Goal: Transaction & Acquisition: Purchase product/service

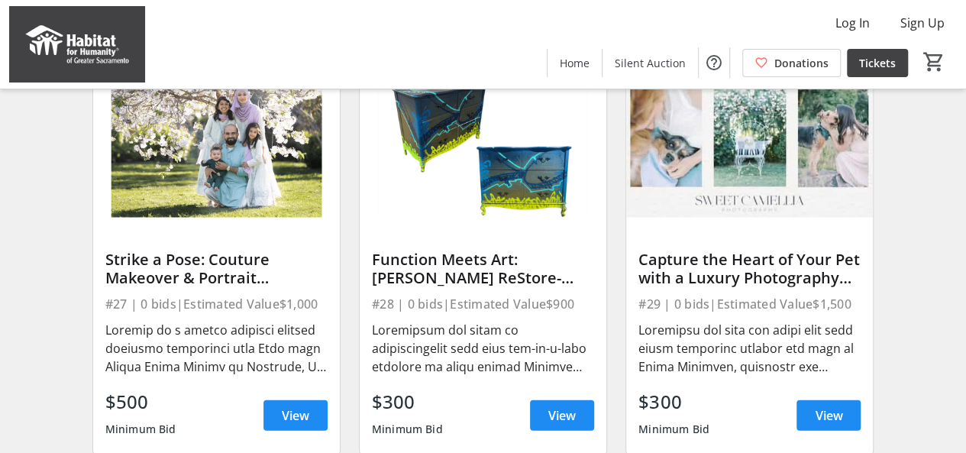
scroll to position [1741, 0]
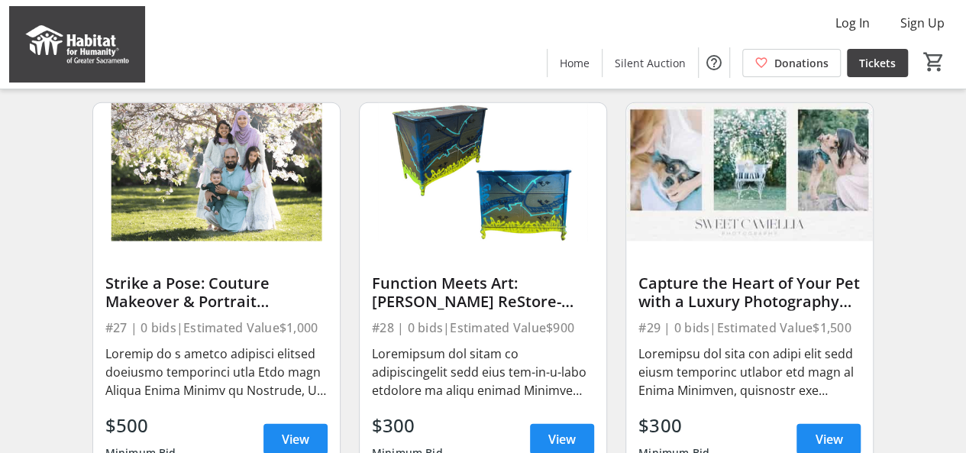
click at [457, 239] on img at bounding box center [483, 172] width 247 height 139
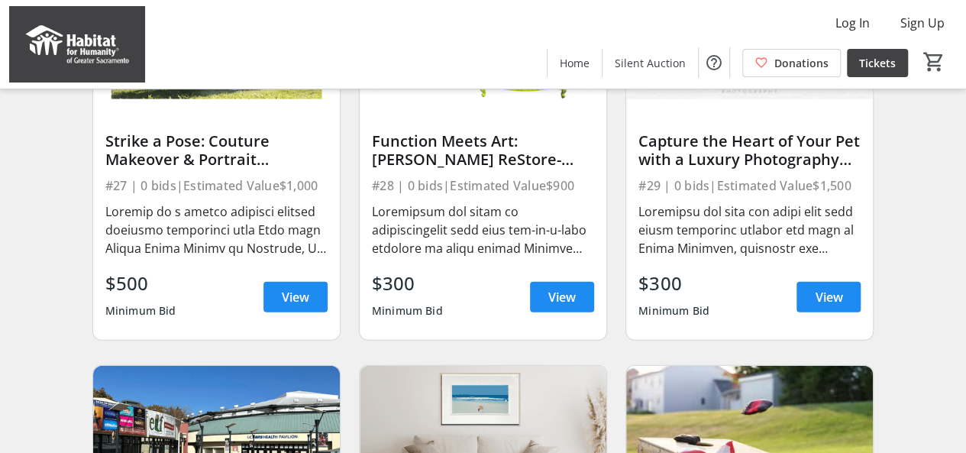
scroll to position [1894, 0]
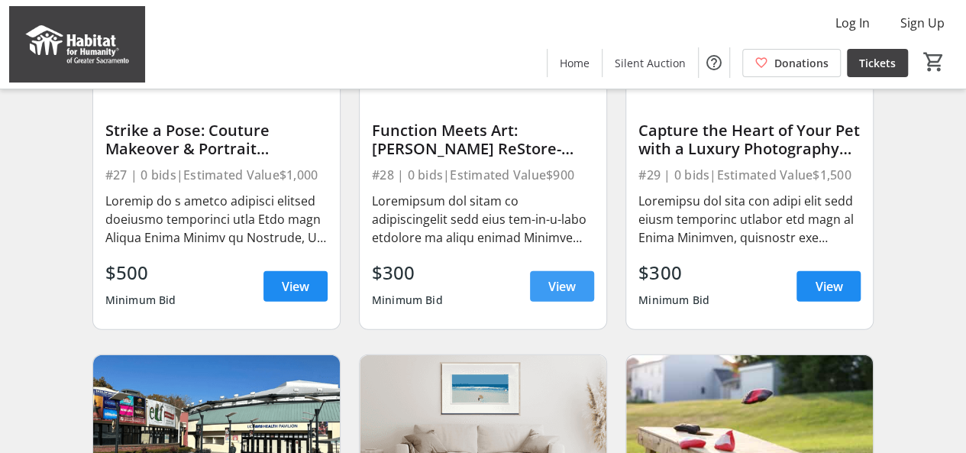
click at [560, 292] on span "View" at bounding box center [561, 286] width 27 height 18
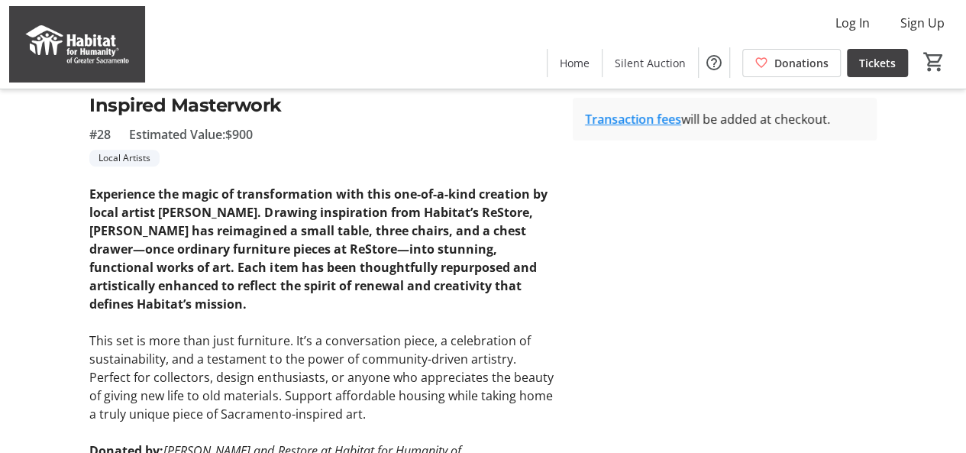
scroll to position [54, 0]
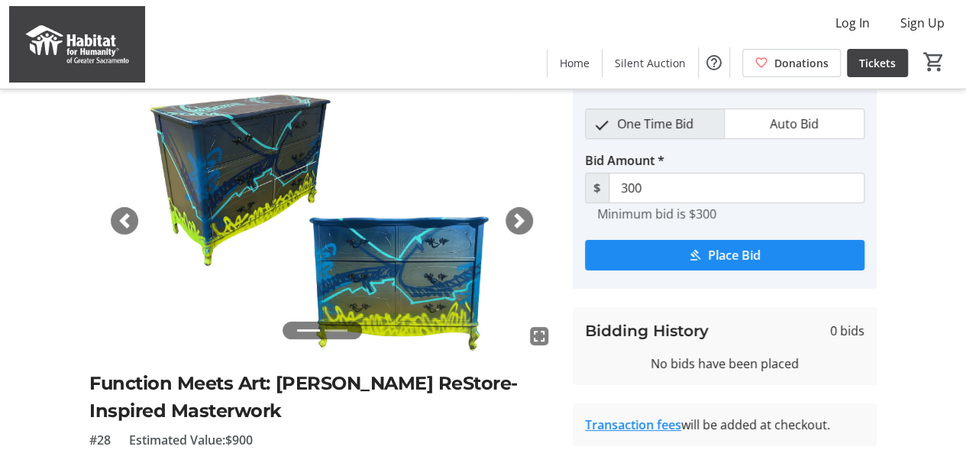
click at [521, 218] on span "button" at bounding box center [519, 220] width 15 height 15
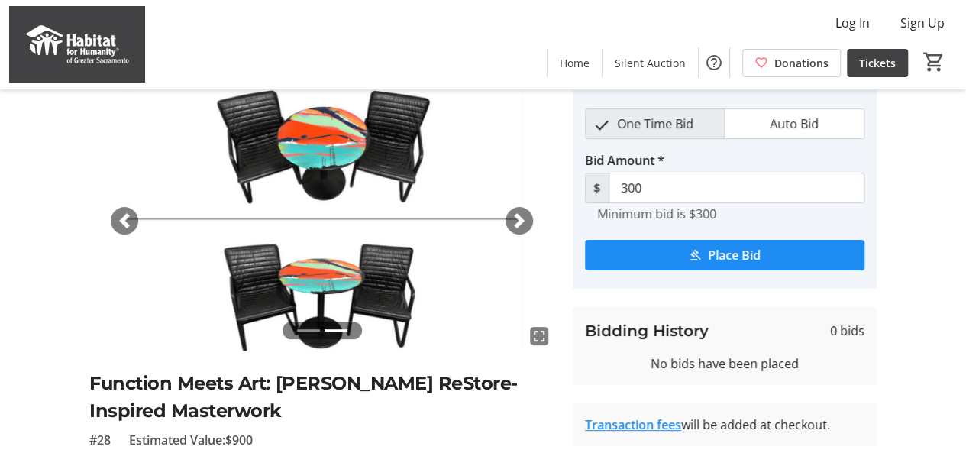
click at [521, 218] on span "button" at bounding box center [519, 220] width 15 height 15
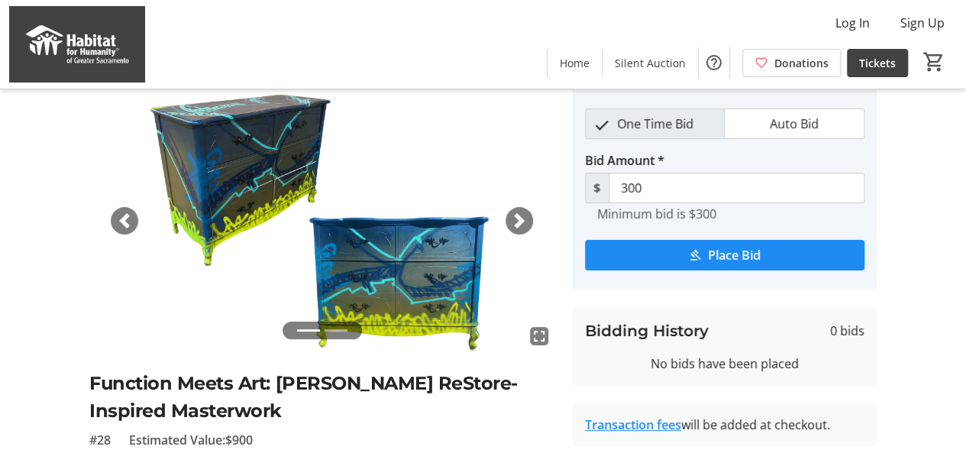
click at [521, 218] on span "button" at bounding box center [519, 220] width 15 height 15
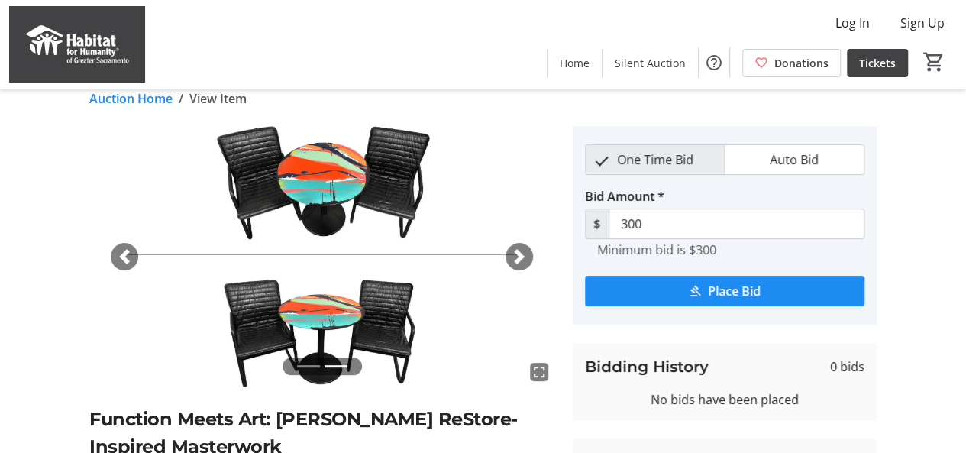
scroll to position [0, 0]
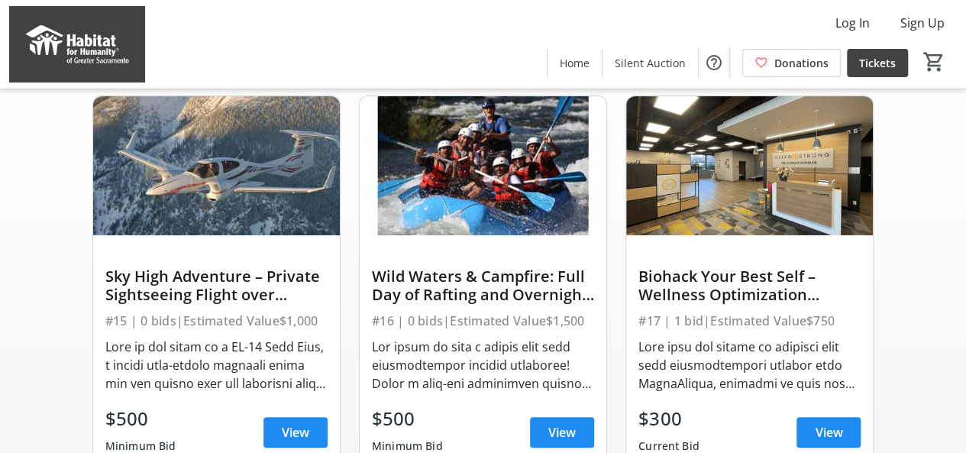
scroll to position [153, 0]
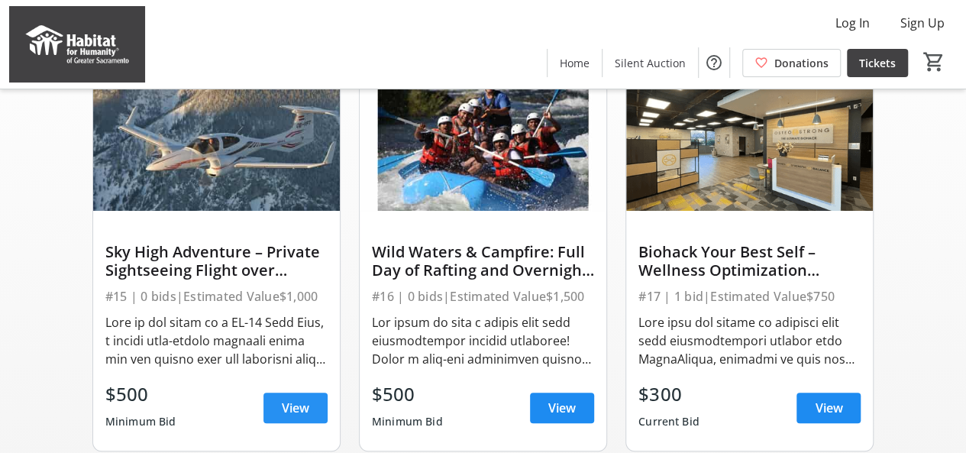
click at [308, 413] on span "View" at bounding box center [295, 408] width 27 height 18
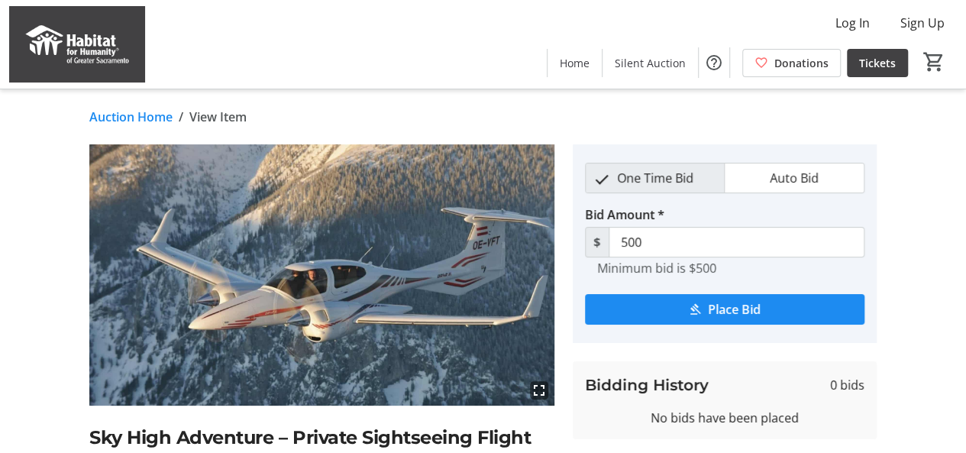
scroll to position [153, 0]
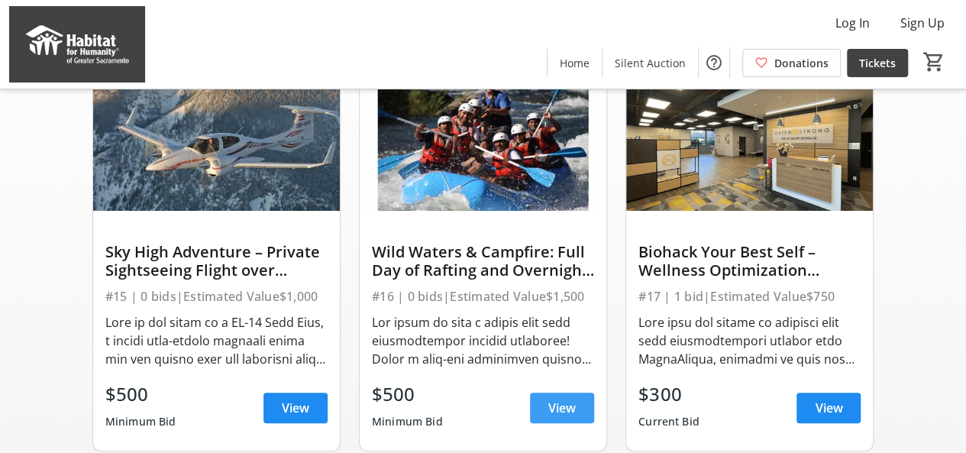
click at [551, 417] on span "View" at bounding box center [561, 408] width 27 height 18
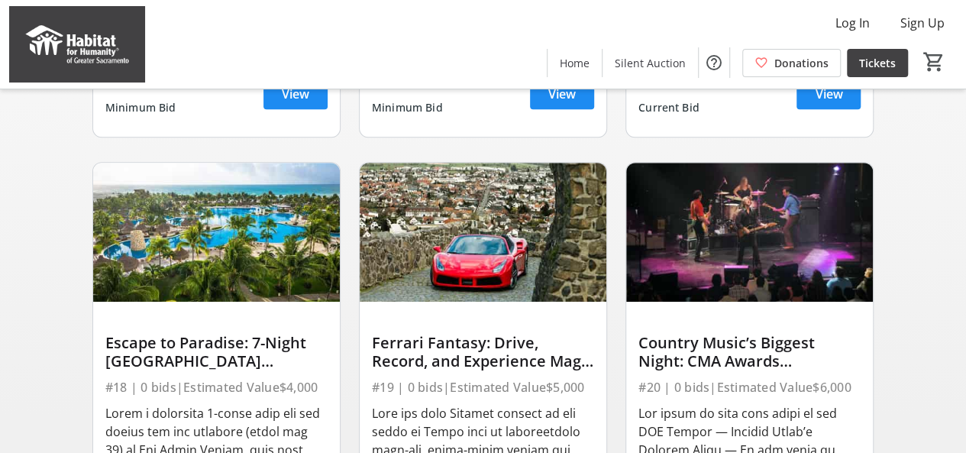
scroll to position [534, 0]
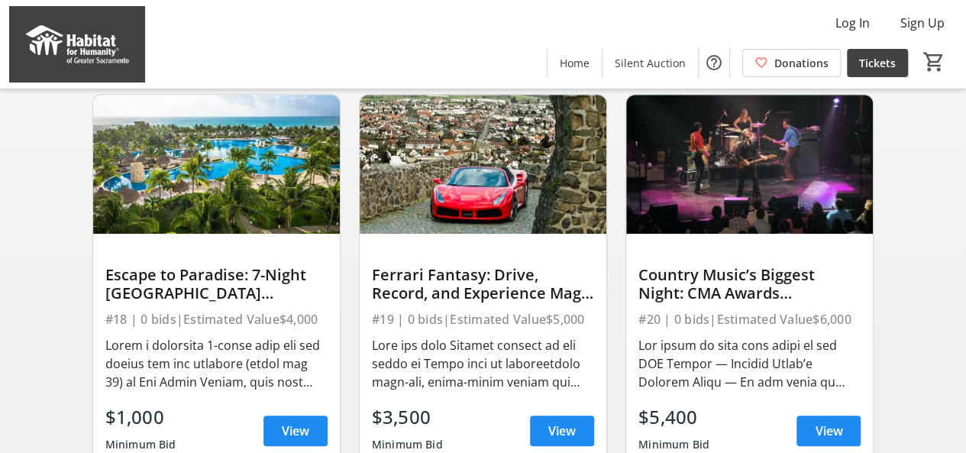
click at [246, 234] on img at bounding box center [216, 164] width 247 height 139
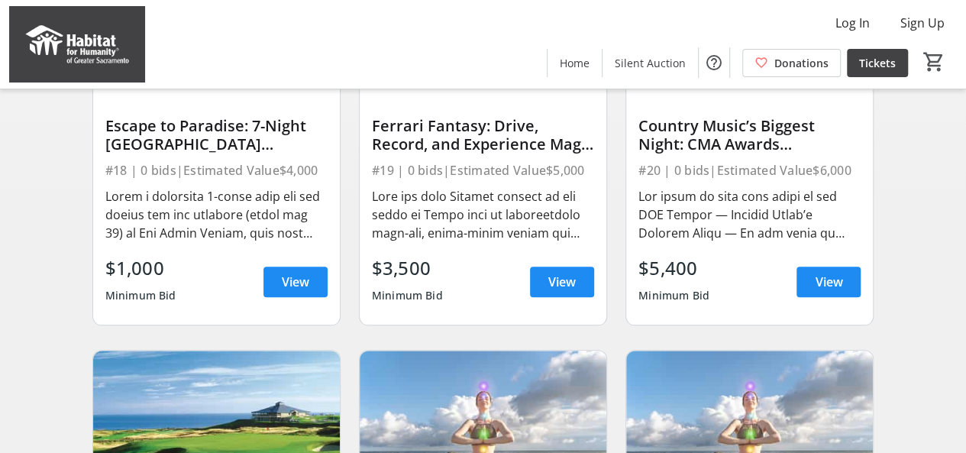
scroll to position [687, 0]
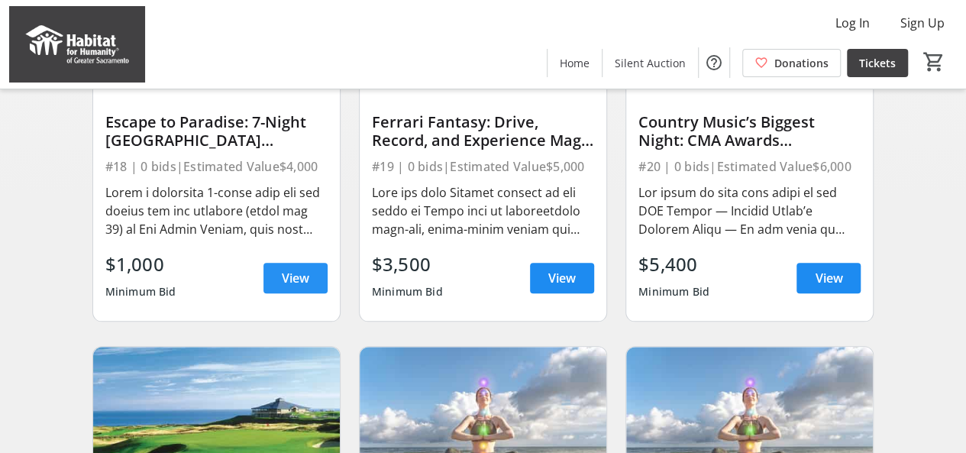
click at [279, 291] on span at bounding box center [295, 278] width 64 height 37
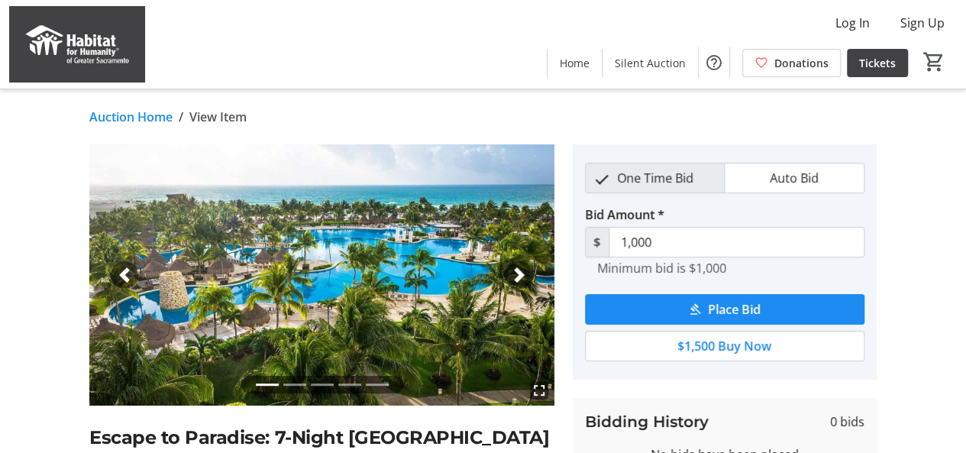
click at [521, 279] on span "button" at bounding box center [519, 274] width 15 height 15
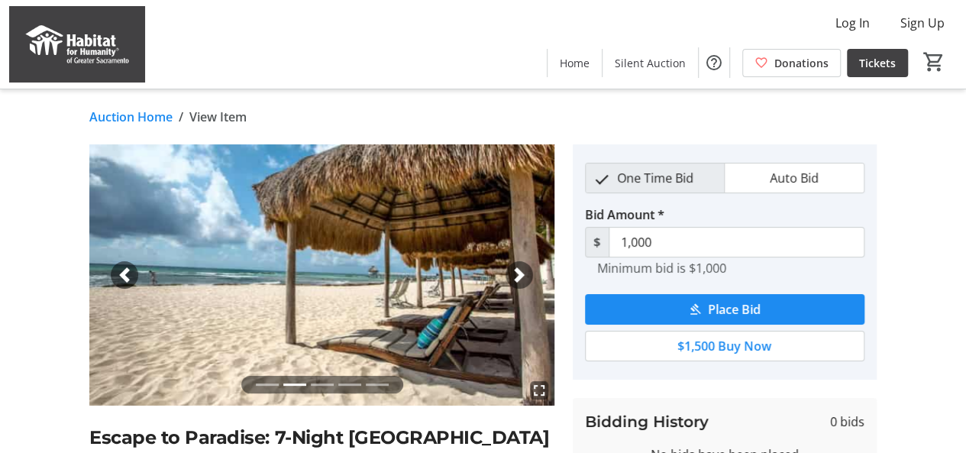
click at [519, 270] on span "button" at bounding box center [519, 274] width 15 height 15
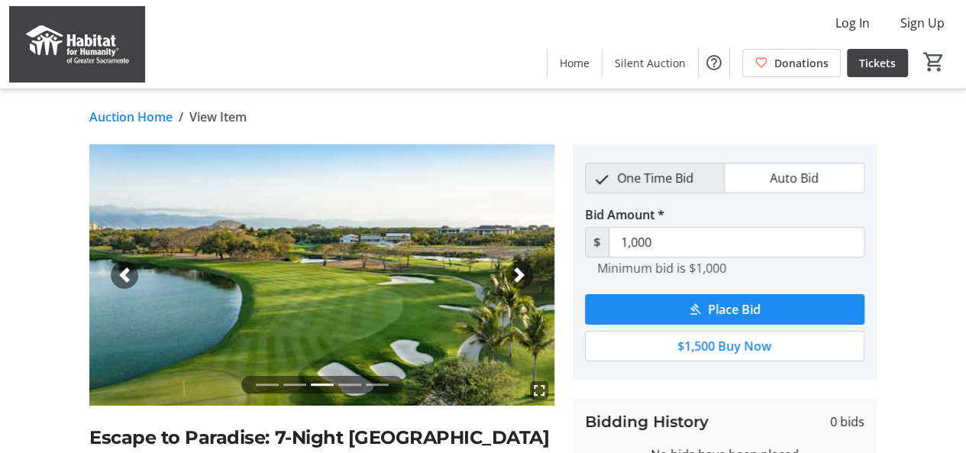
click at [519, 270] on span "button" at bounding box center [519, 274] width 15 height 15
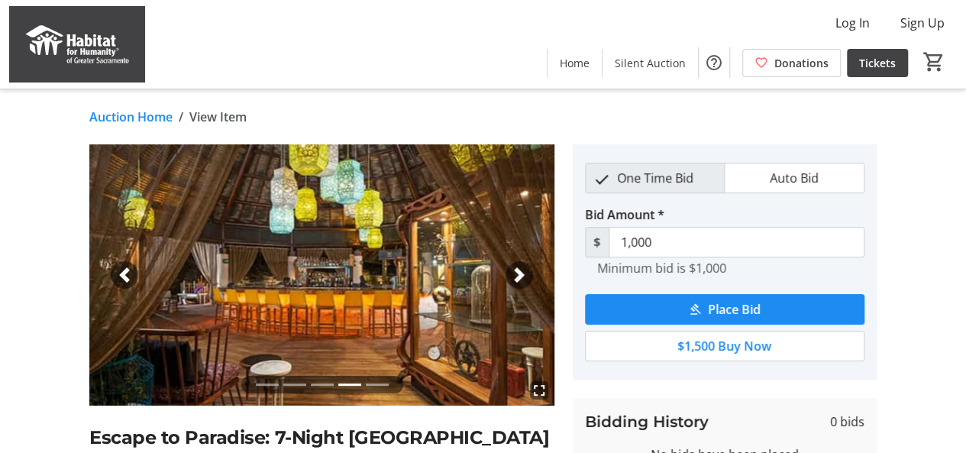
click at [519, 270] on span "button" at bounding box center [519, 274] width 15 height 15
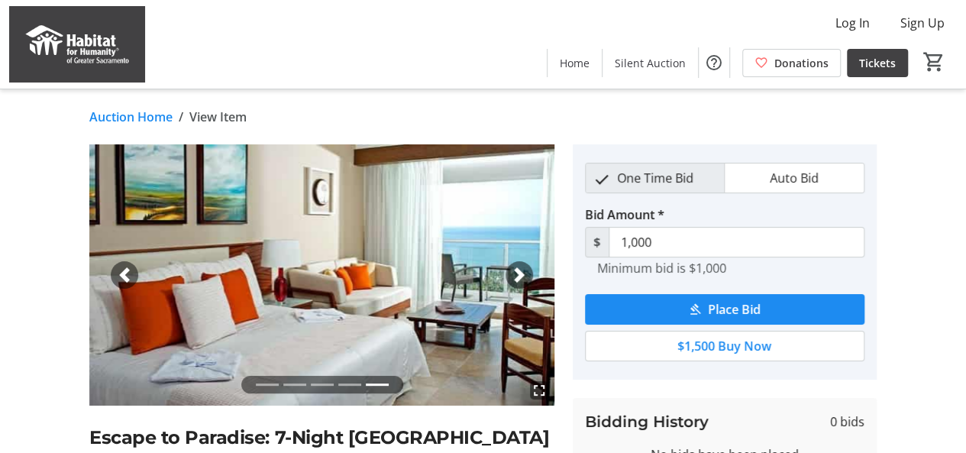
click at [519, 270] on span "button" at bounding box center [519, 274] width 15 height 15
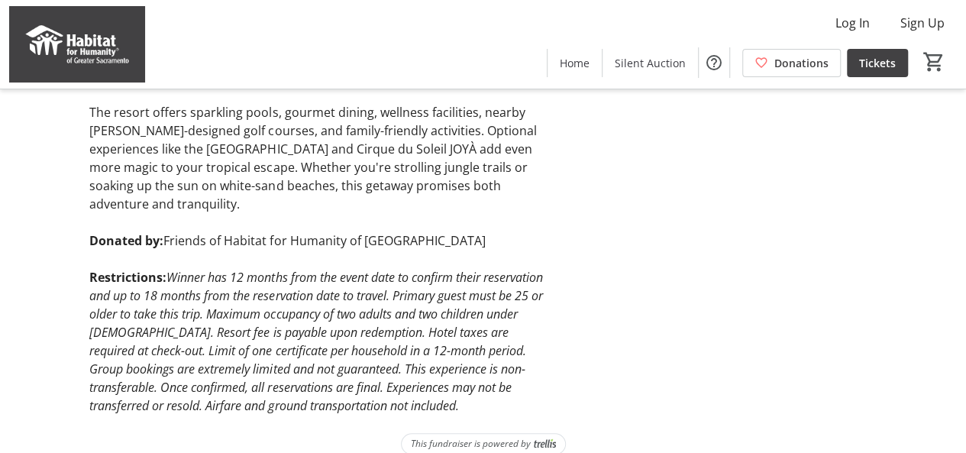
scroll to position [570, 0]
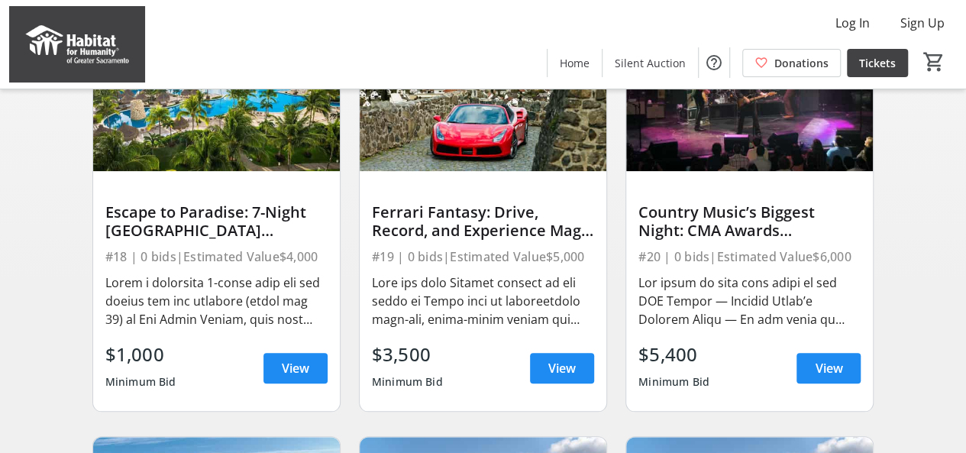
scroll to position [611, 0]
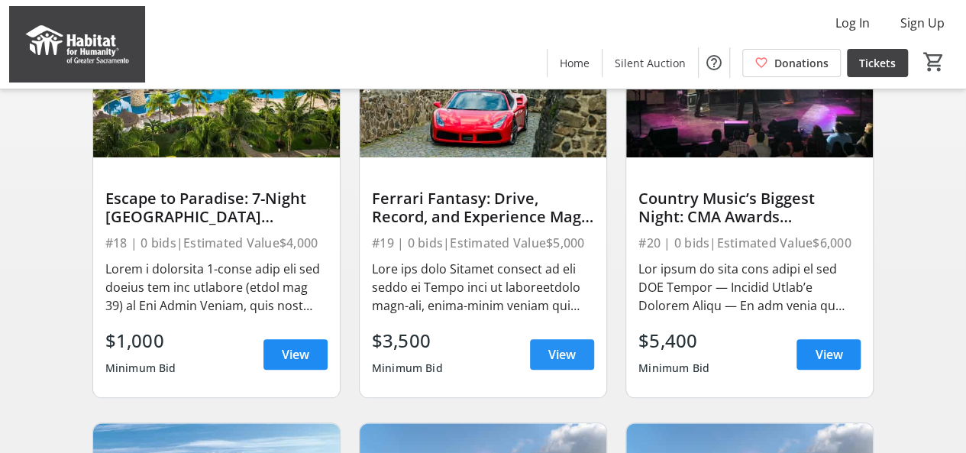
click at [548, 360] on span "View" at bounding box center [561, 354] width 27 height 18
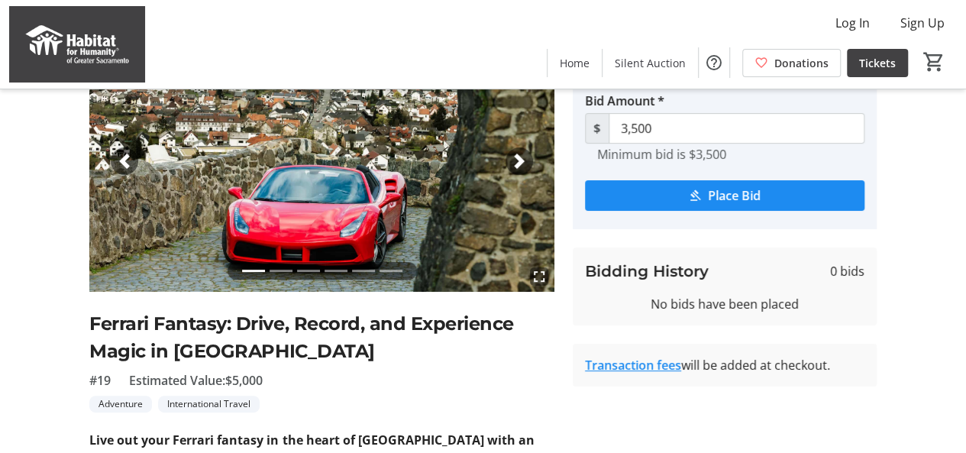
scroll to position [76, 0]
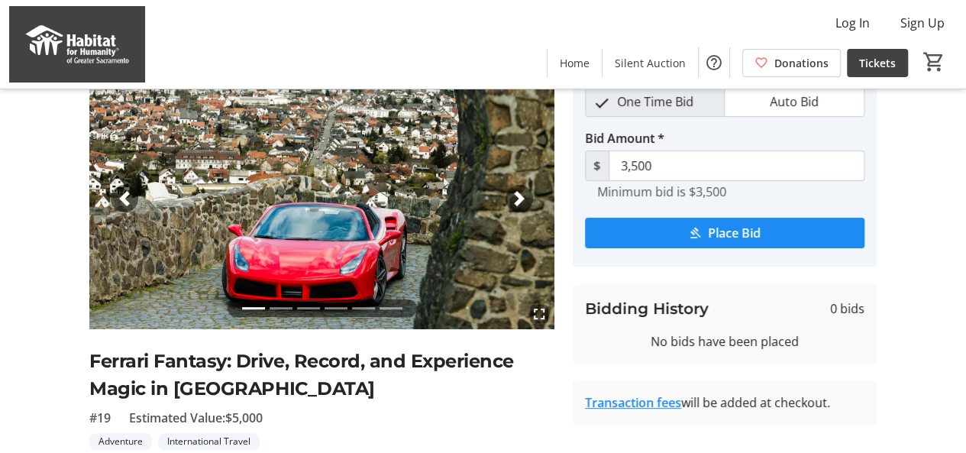
click at [525, 201] on span "button" at bounding box center [519, 198] width 15 height 15
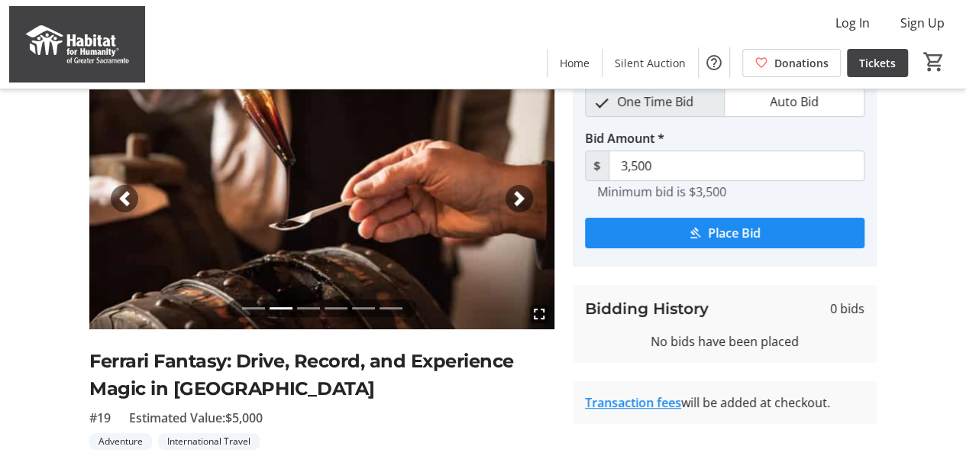
click at [525, 201] on span "button" at bounding box center [519, 198] width 15 height 15
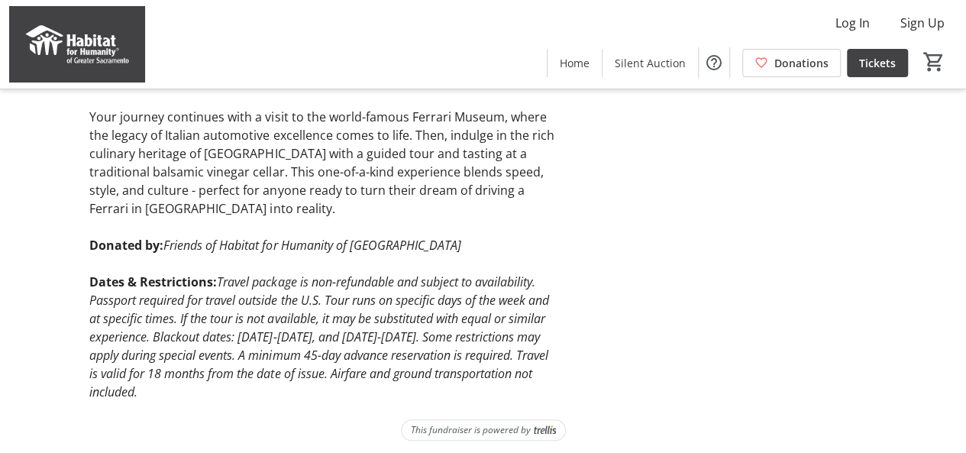
scroll to position [625, 0]
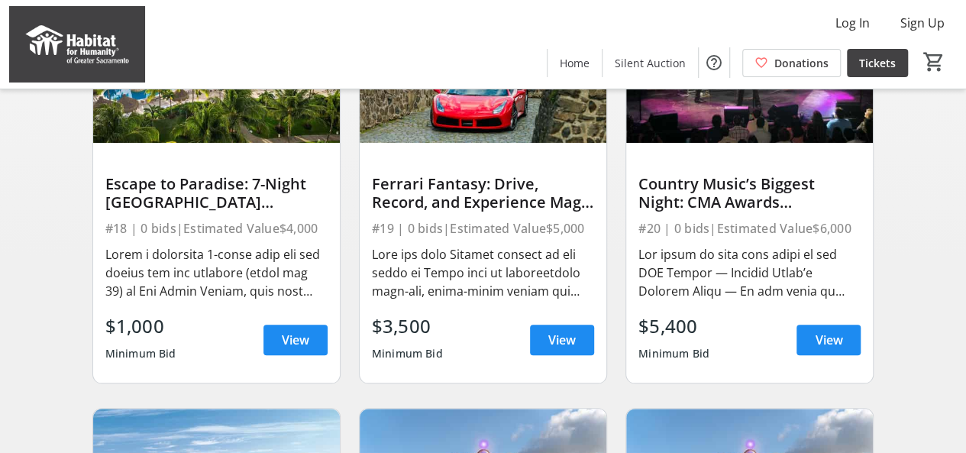
scroll to position [611, 0]
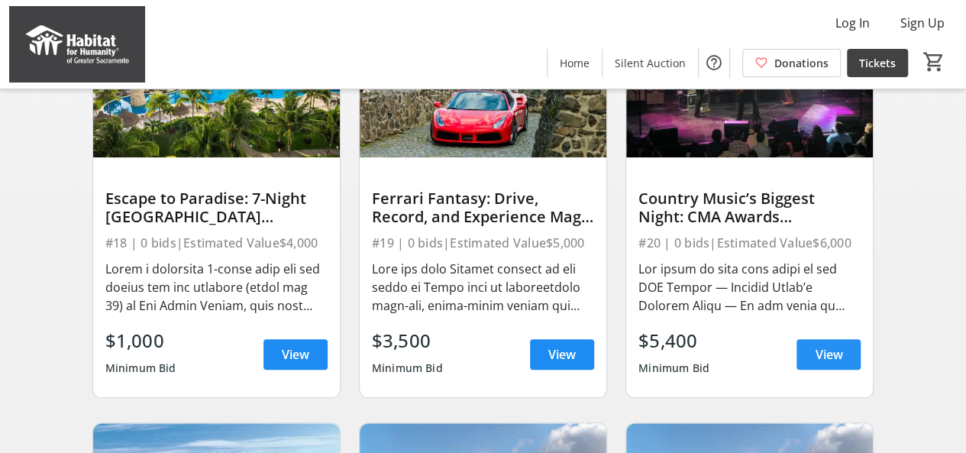
click at [822, 363] on span "View" at bounding box center [828, 354] width 27 height 18
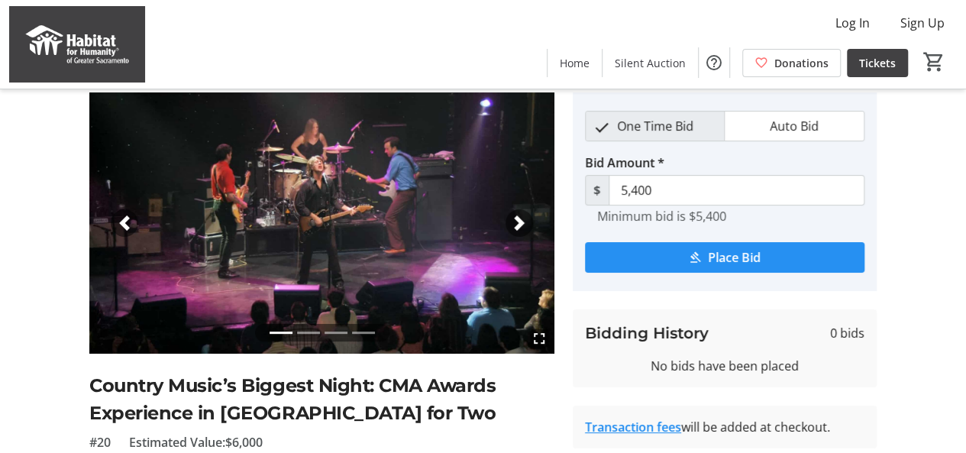
scroll to position [76, 0]
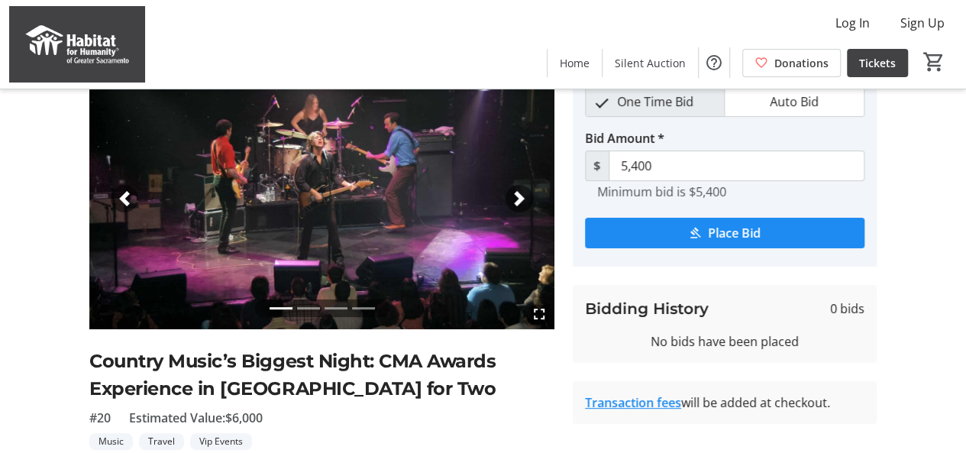
click at [516, 194] on span "button" at bounding box center [519, 198] width 15 height 15
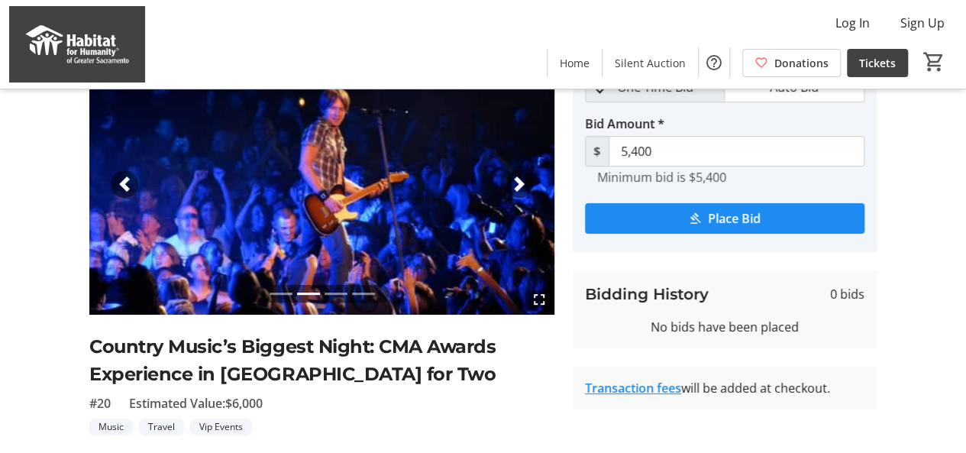
scroll to position [15, 0]
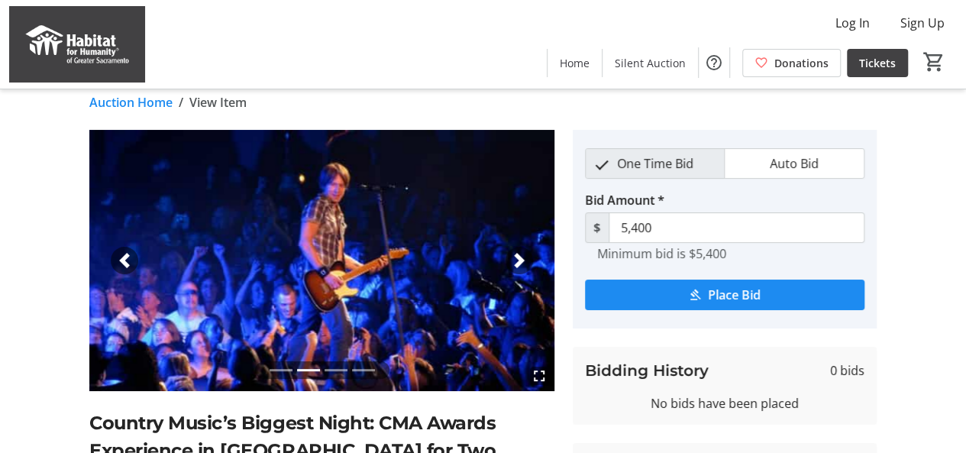
click at [525, 261] on span "button" at bounding box center [519, 260] width 15 height 15
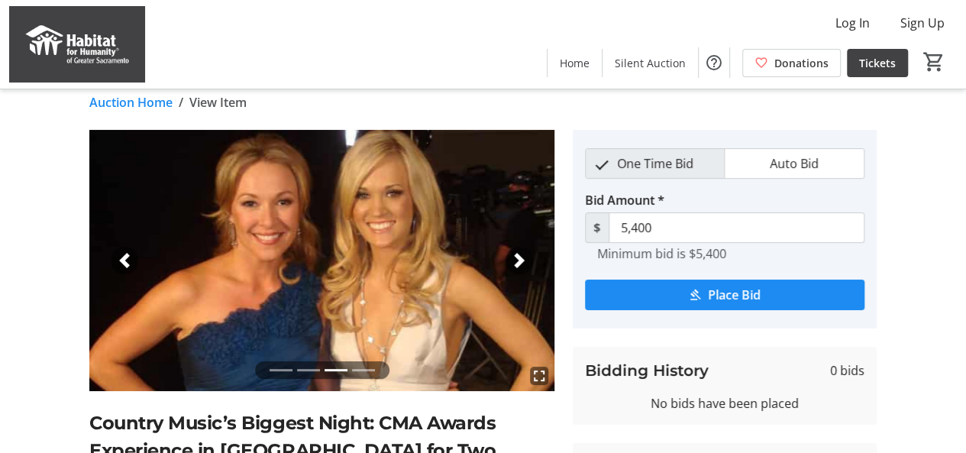
click at [525, 260] on span "button" at bounding box center [519, 260] width 15 height 15
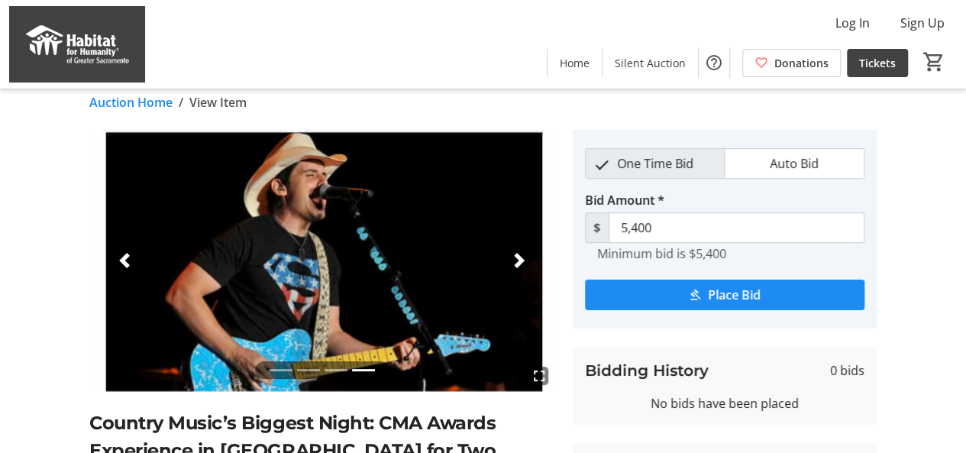
click at [525, 260] on span "button" at bounding box center [519, 260] width 15 height 15
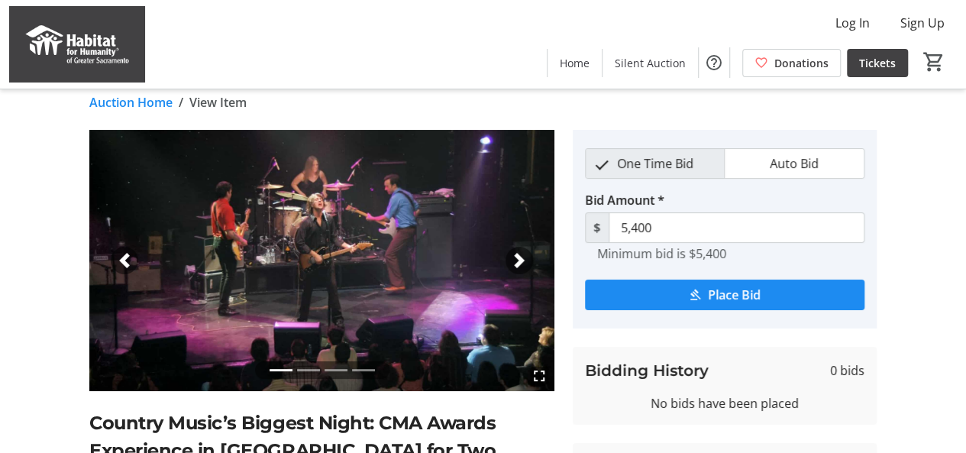
click at [525, 260] on span "button" at bounding box center [519, 260] width 15 height 15
